Goal: Check status

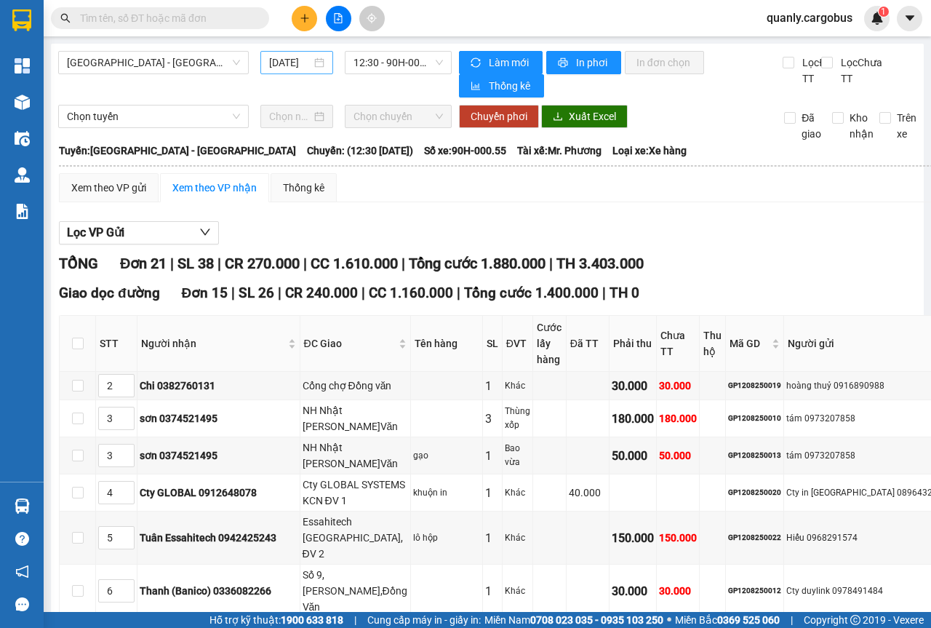
click at [318, 59] on div "[DATE]" at bounding box center [296, 63] width 55 height 16
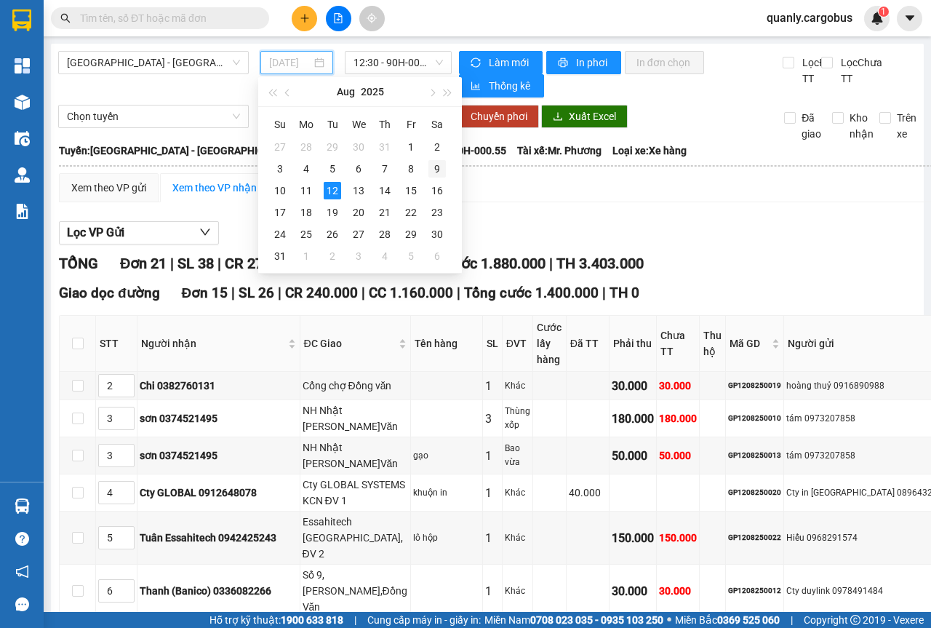
click at [442, 164] on div "9" at bounding box center [436, 168] width 17 height 17
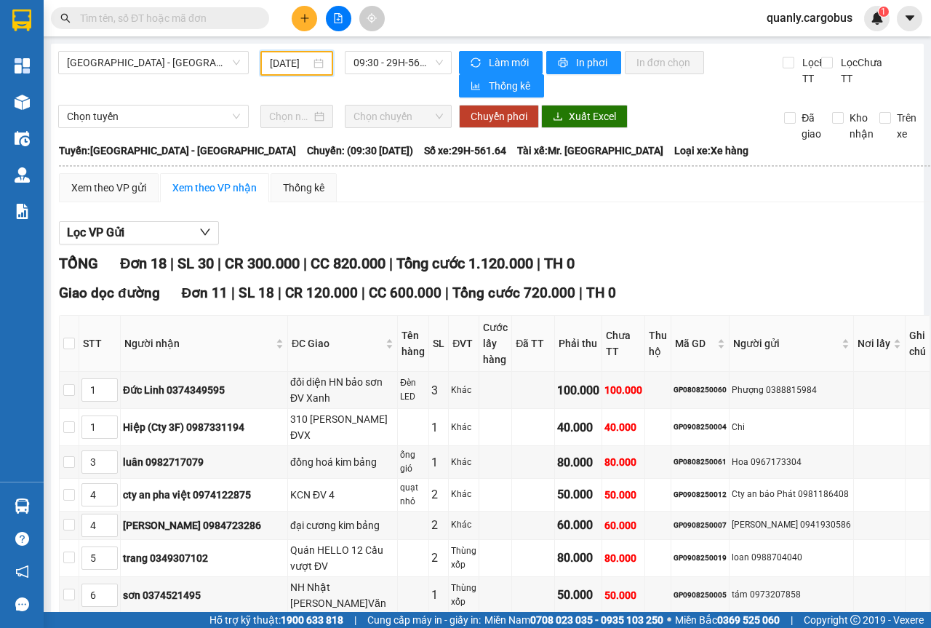
click at [317, 61] on div "[DATE]" at bounding box center [297, 63] width 54 height 16
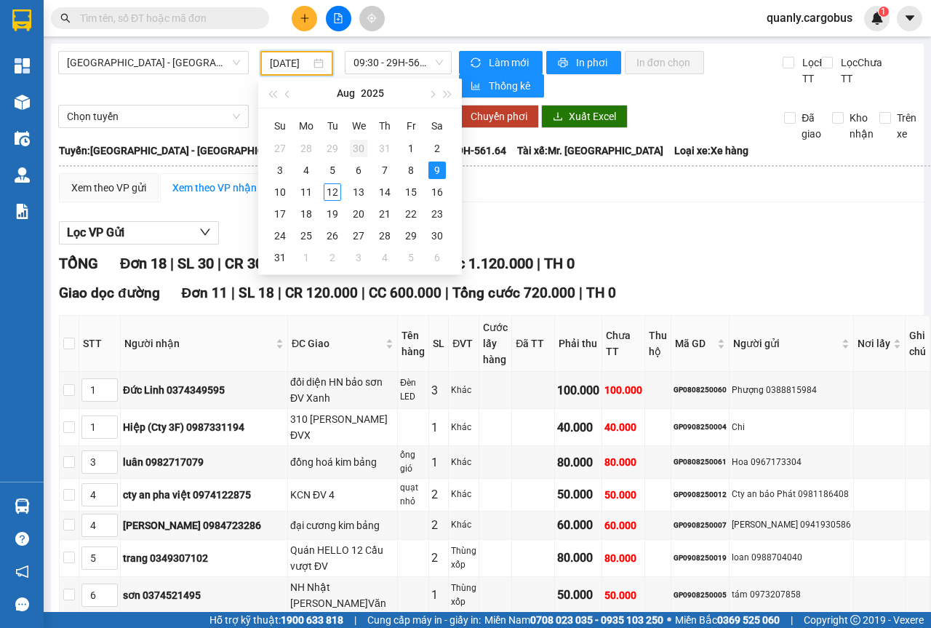
scroll to position [0, 12]
click at [308, 192] on div "11" at bounding box center [306, 191] width 17 height 17
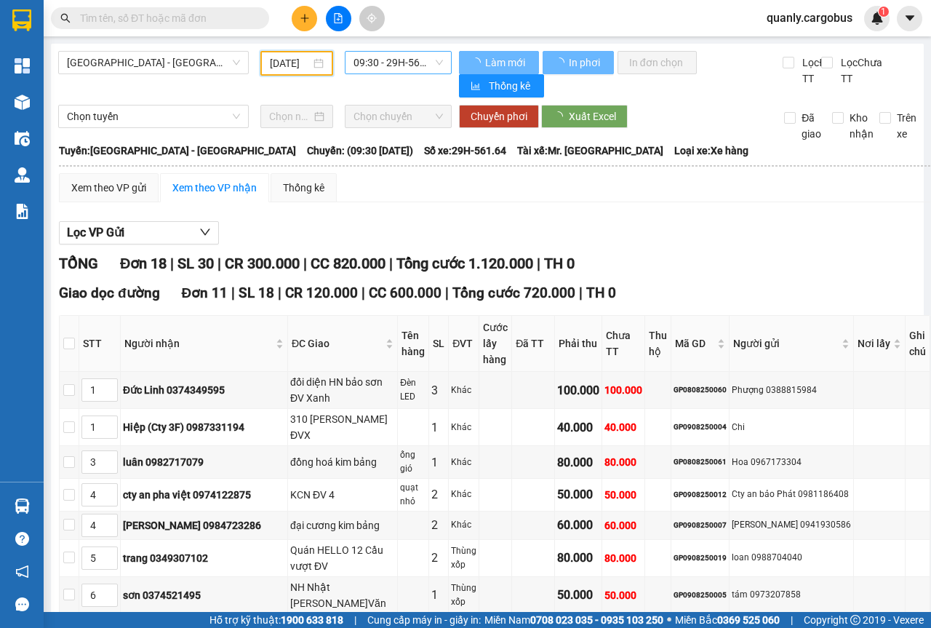
type input "[DATE]"
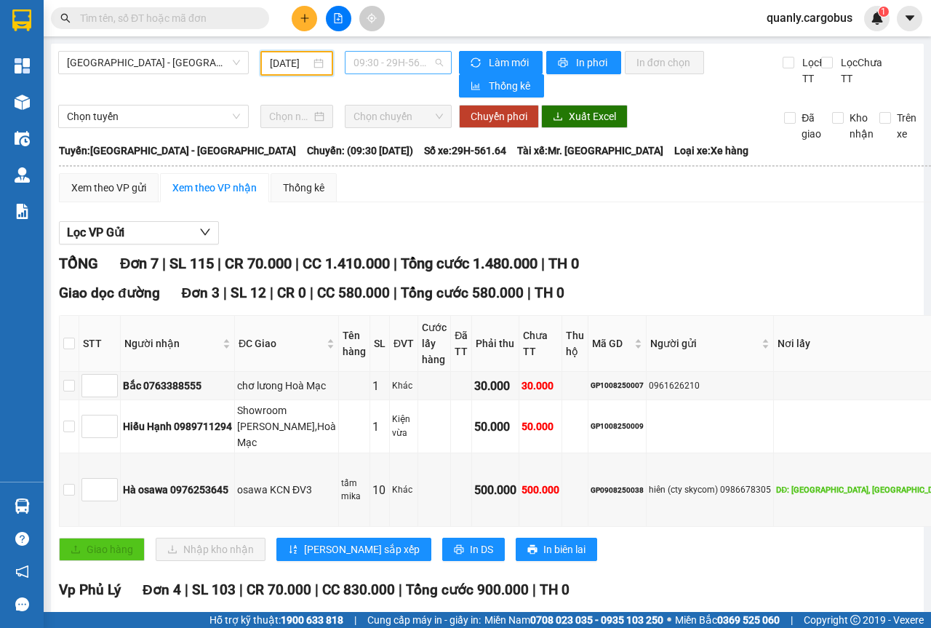
click at [437, 61] on span "09:30 - 29H-561.64" at bounding box center [398, 63] width 89 height 22
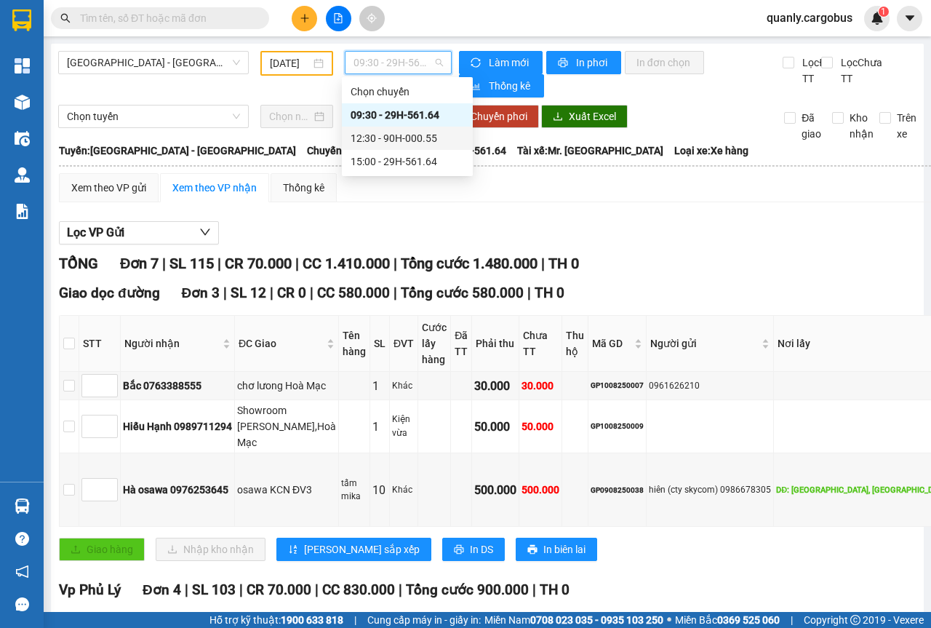
click at [405, 140] on div "12:30 - 90H-000.55" at bounding box center [407, 138] width 113 height 16
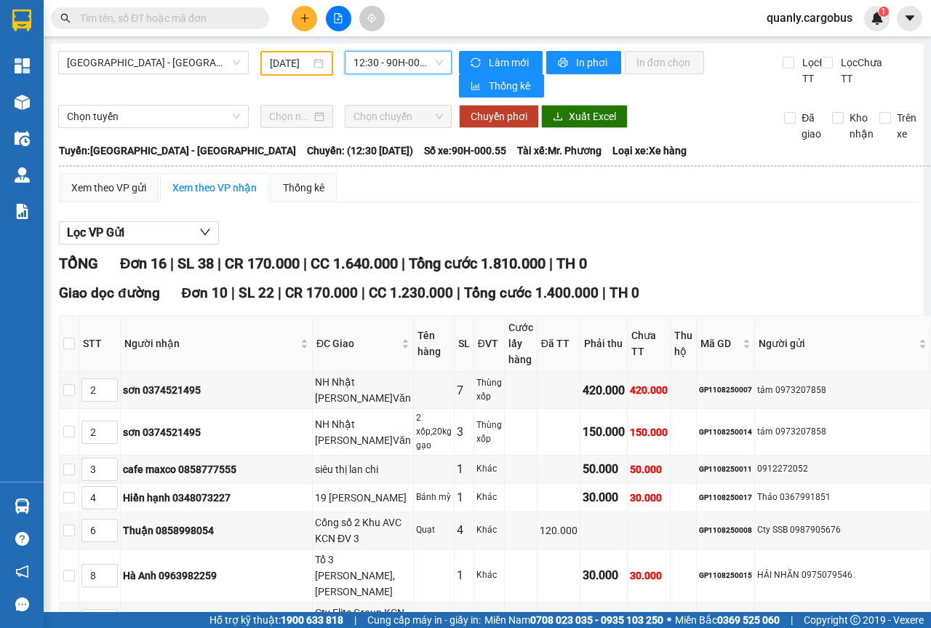
scroll to position [73, 0]
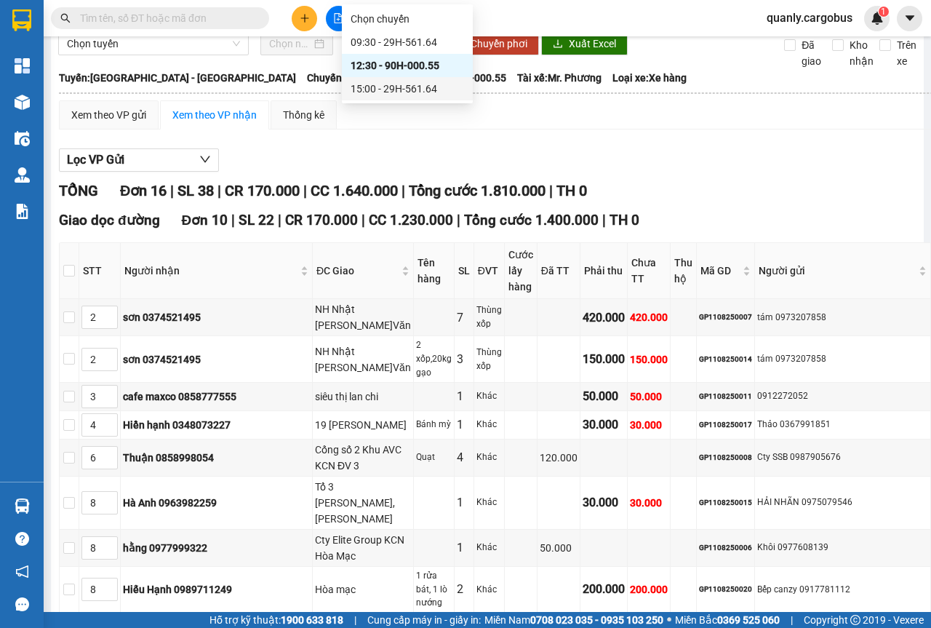
click at [415, 90] on div "15:00 - 29H-561.64" at bounding box center [407, 89] width 113 height 16
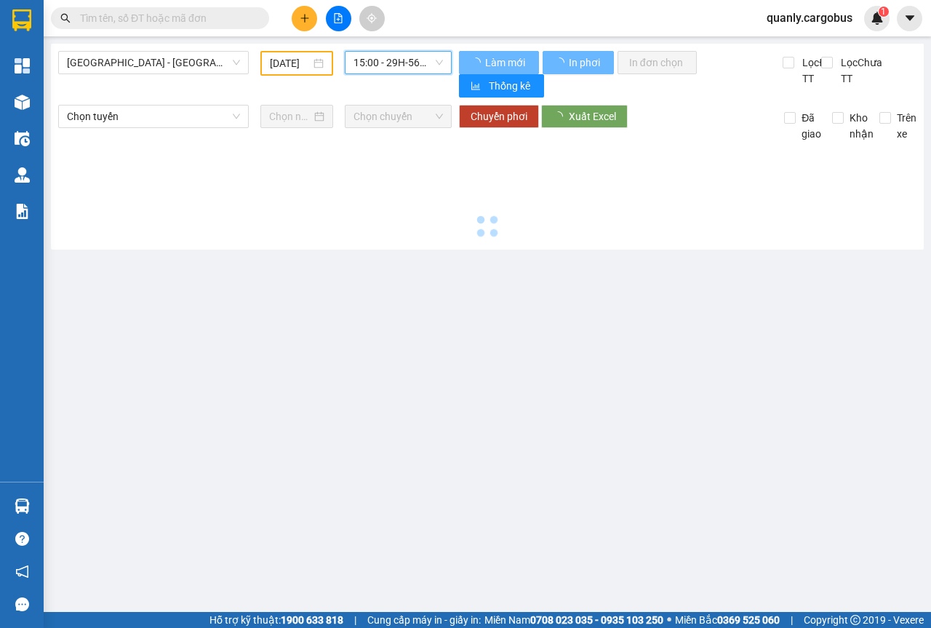
scroll to position [0, 0]
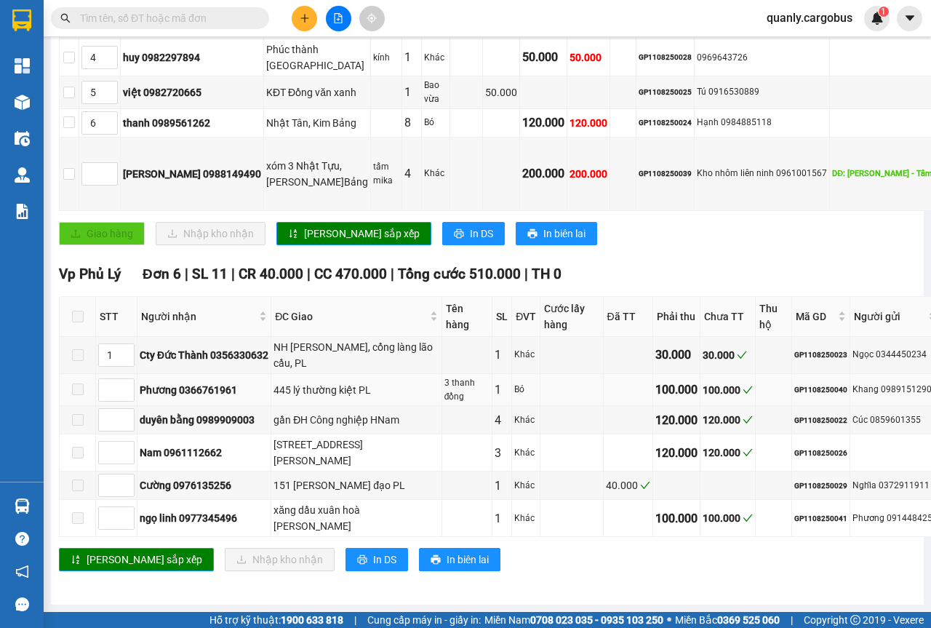
scroll to position [700, 0]
